Goal: Book appointment/travel/reservation

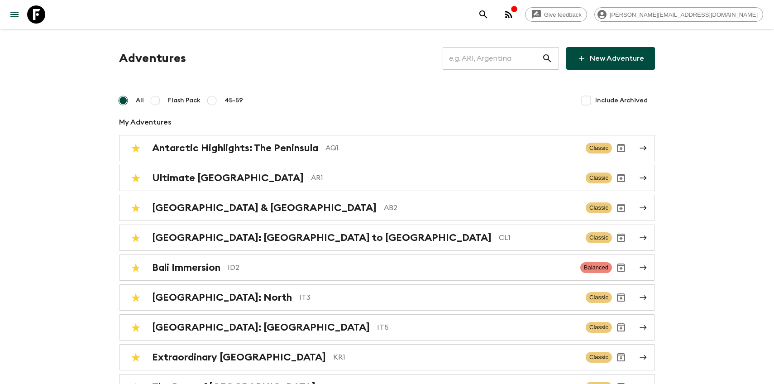
click at [499, 56] on input "text" at bounding box center [491, 58] width 99 height 25
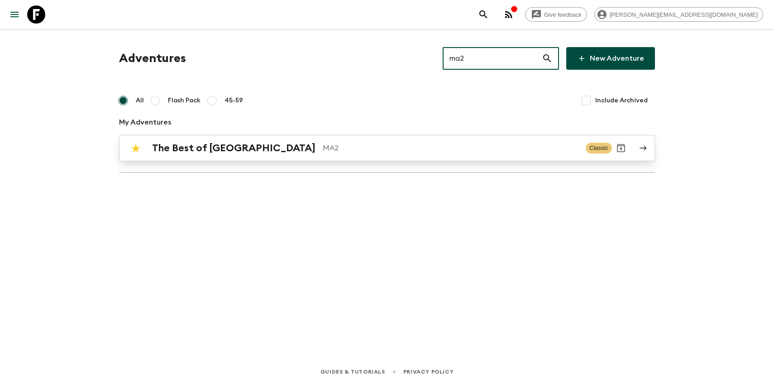
type input "ma2"
click at [217, 148] on h2 "The Best of [GEOGRAPHIC_DATA]" at bounding box center [233, 148] width 163 height 12
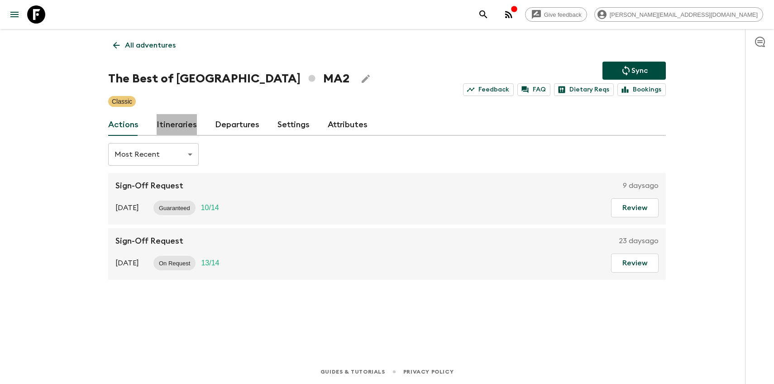
click at [186, 131] on link "Itineraries" at bounding box center [177, 125] width 40 height 22
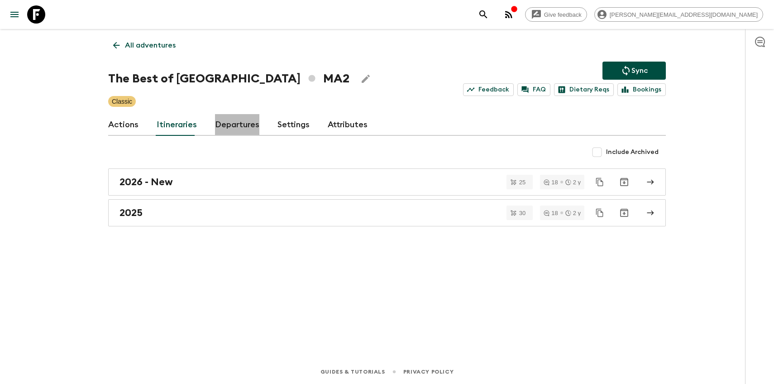
click at [236, 129] on link "Departures" at bounding box center [237, 125] width 44 height 22
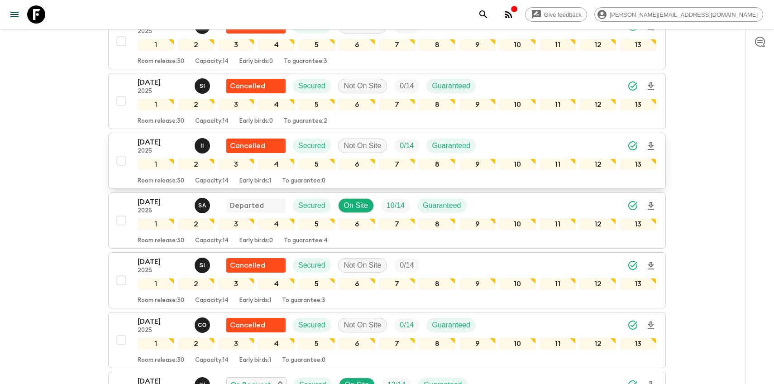
scroll to position [1279, 0]
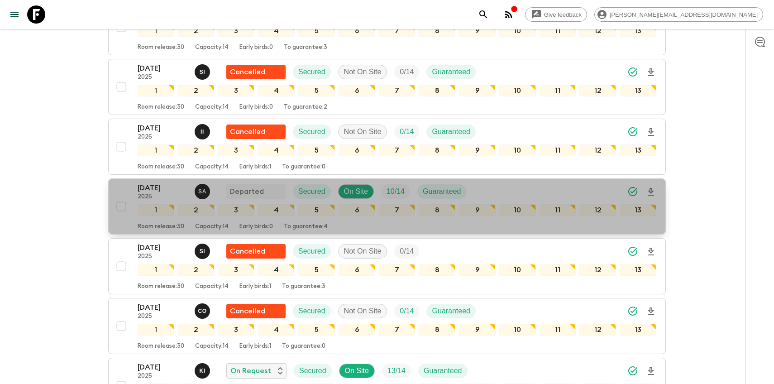
click at [128, 195] on div "23 Aug 2025 2025 S A Departed Secured On Site 10 / 14 Guaranteed 1 2 3 4 5 6 7 …" at bounding box center [384, 206] width 544 height 48
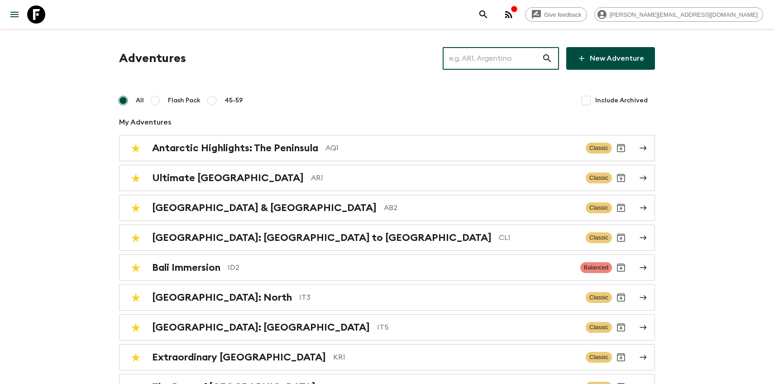
click at [504, 53] on input "text" at bounding box center [491, 58] width 99 height 25
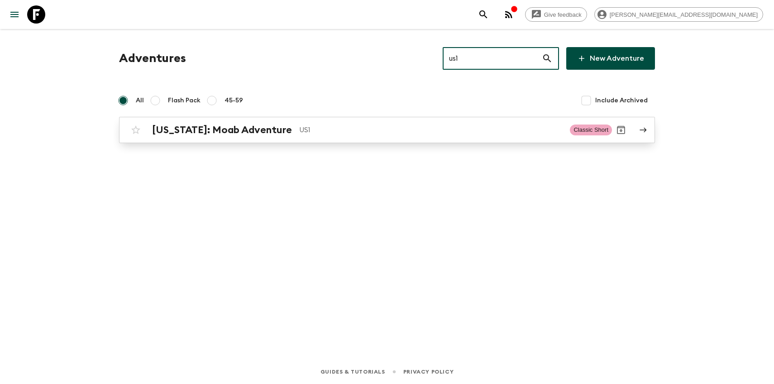
type input "us1"
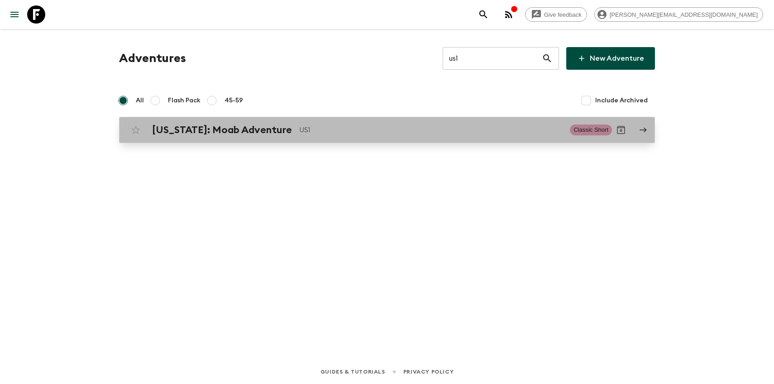
click at [215, 119] on link "[US_STATE]: Moab Adventure US1 Classic Short" at bounding box center [387, 130] width 536 height 26
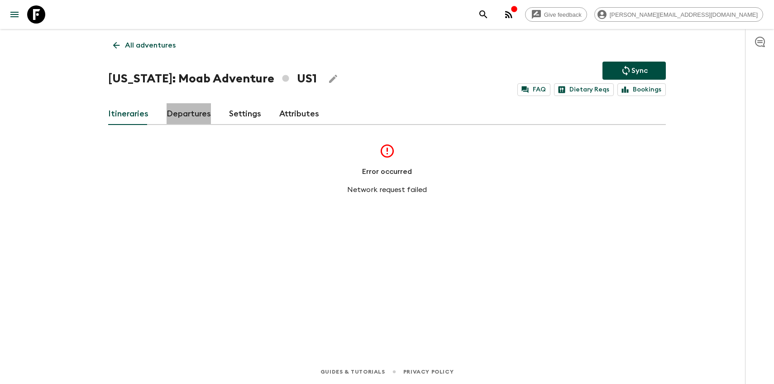
click at [186, 116] on link "Departures" at bounding box center [188, 114] width 44 height 22
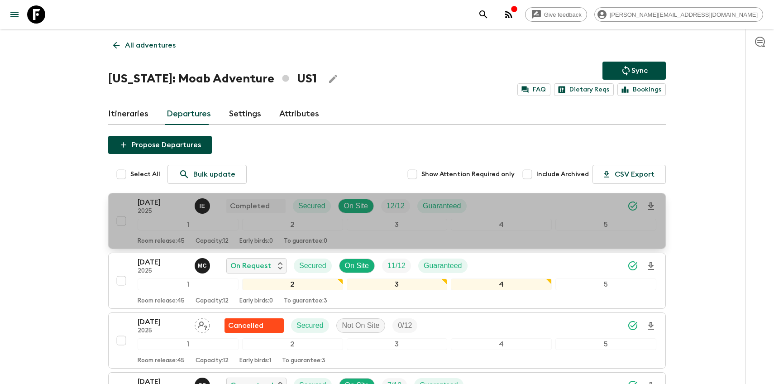
click at [154, 209] on p "2025" at bounding box center [163, 211] width 50 height 7
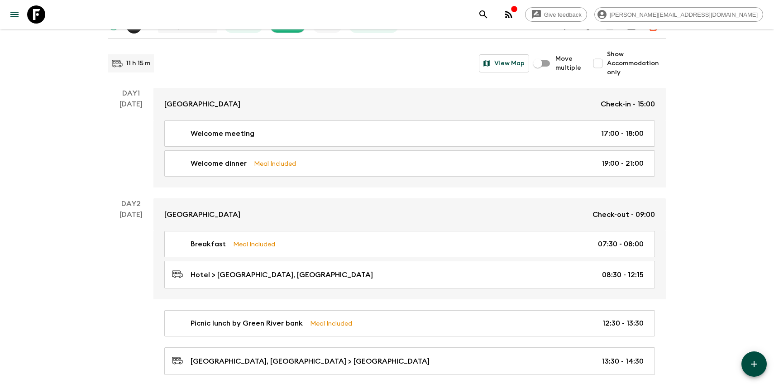
scroll to position [69, 0]
